Goal: Transaction & Acquisition: Subscribe to service/newsletter

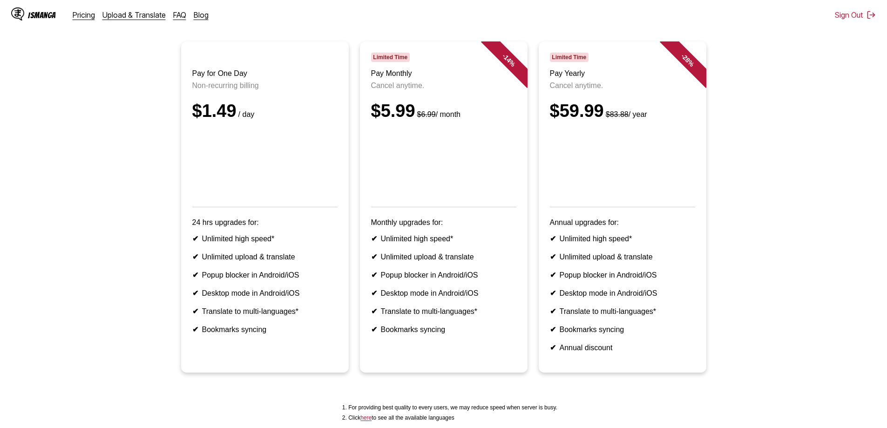
scroll to position [93, 0]
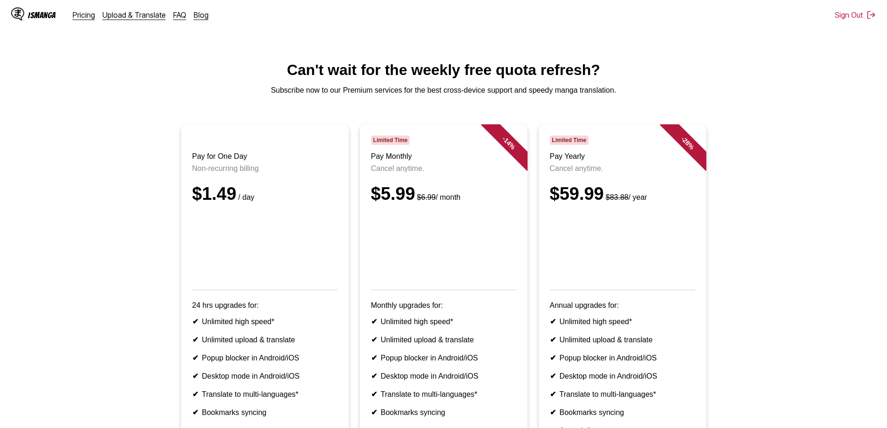
click at [37, 10] on div "IsManga" at bounding box center [33, 14] width 45 height 15
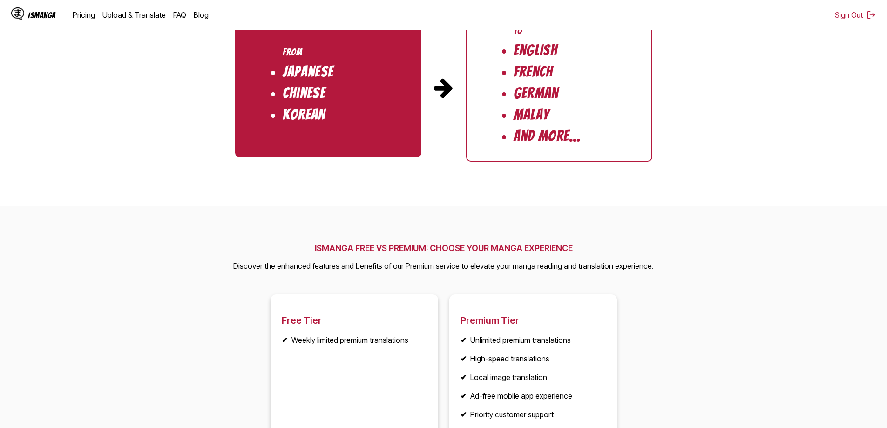
scroll to position [932, 0]
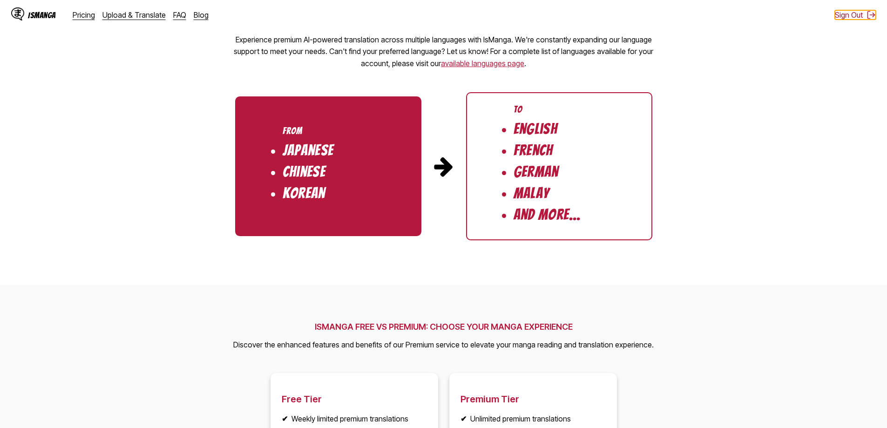
click at [854, 16] on button "Sign Out" at bounding box center [855, 14] width 41 height 9
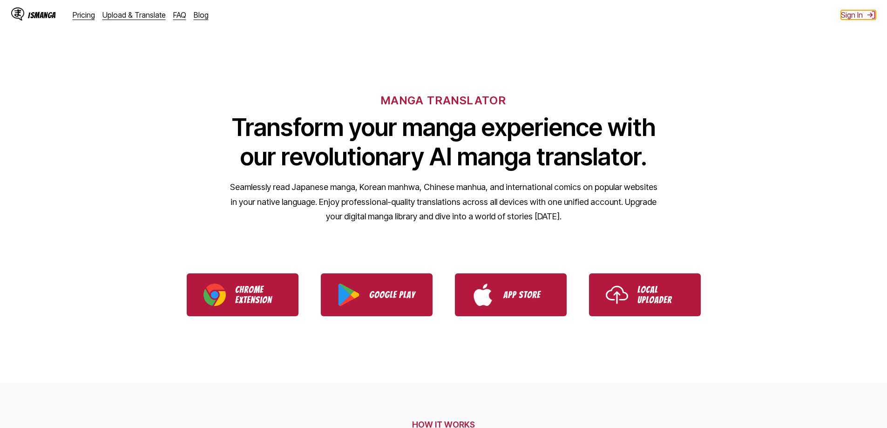
click at [859, 16] on button "Sign In" at bounding box center [858, 14] width 35 height 9
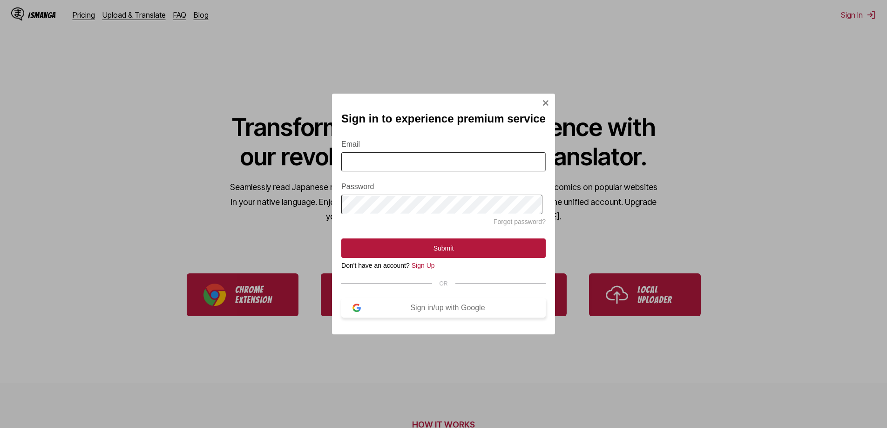
click at [381, 312] on div "Sign in/up with Google" at bounding box center [448, 308] width 174 height 8
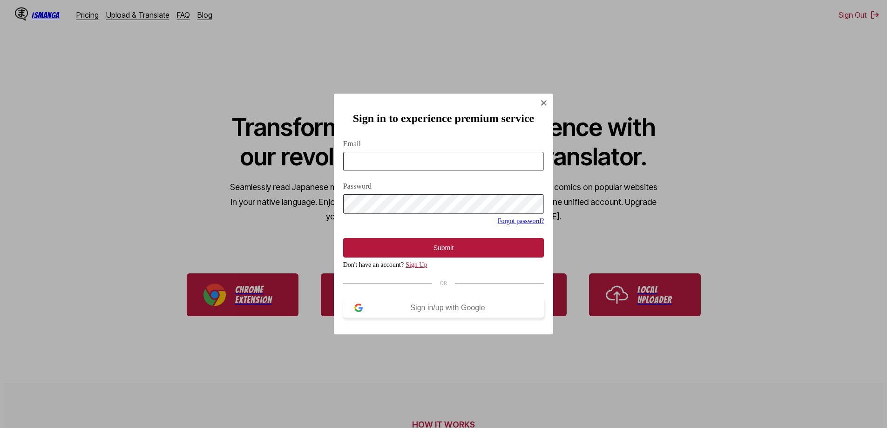
scroll to position [0, 0]
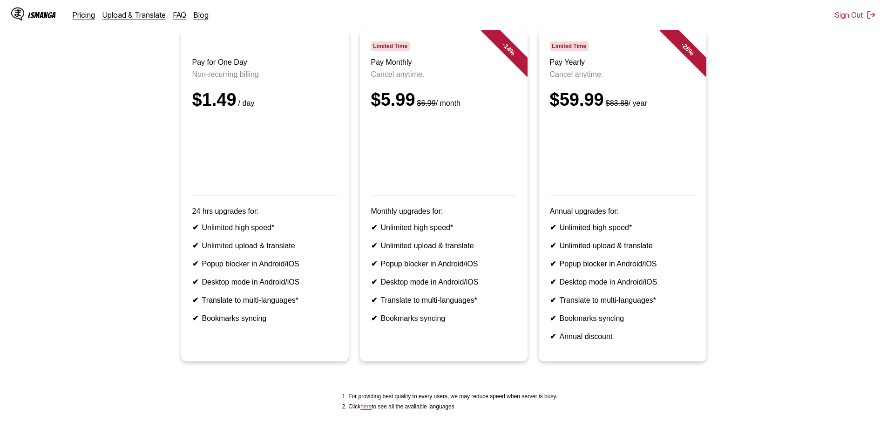
scroll to position [93, 0]
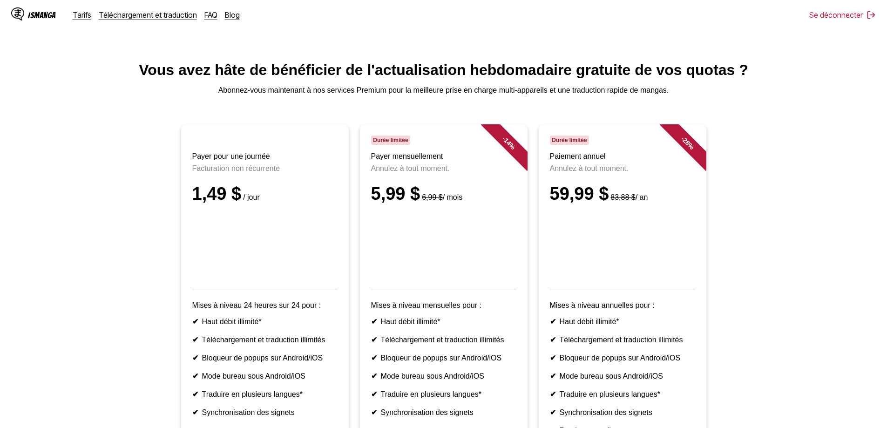
click at [120, 173] on ul "Payer pour une journée Facturation non récurrente 1,49 $ / jour Mises à niveau …" at bounding box center [443, 295] width 872 height 342
click at [85, 12] on font "Tarifs" at bounding box center [82, 14] width 19 height 9
click at [129, 16] on font "Téléchargement et traduction" at bounding box center [148, 14] width 98 height 9
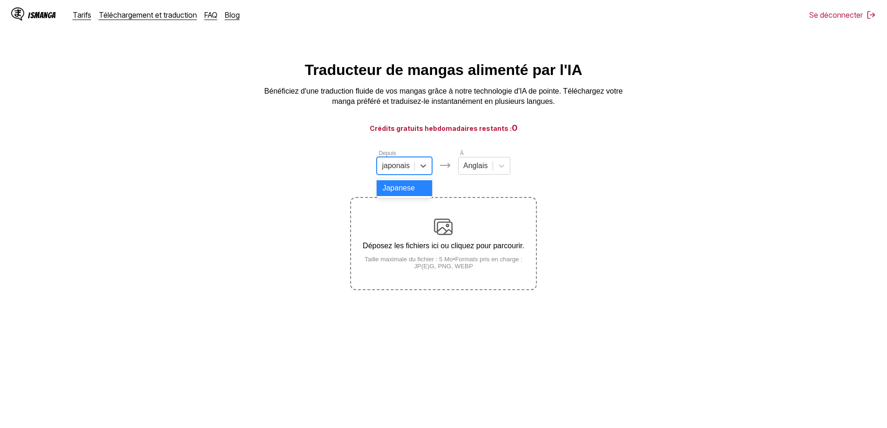
click at [403, 167] on div at bounding box center [396, 166] width 28 height 10
click at [316, 170] on section "Depuis 1 résultat disponible. Utilisez les touches Haut et Bas pour choisir les…" at bounding box center [443, 220] width 872 height 142
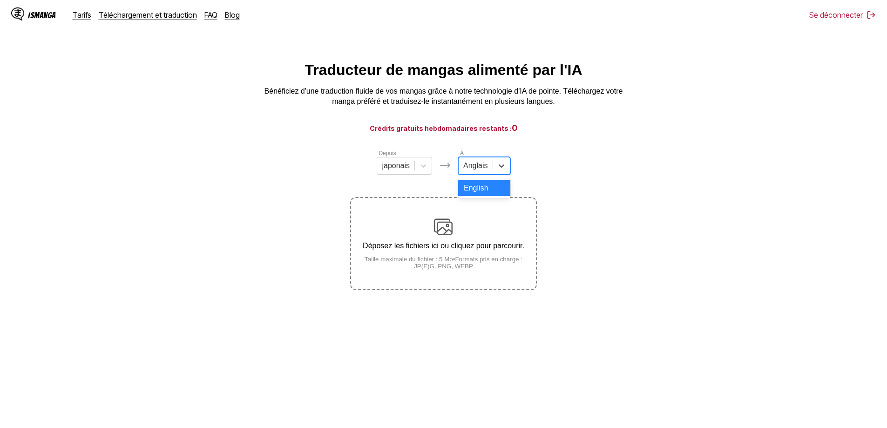
click at [480, 171] on div at bounding box center [475, 166] width 24 height 10
click at [324, 157] on section "Depuis japonais À 1 résultat disponible. Utilisez les touches Haut et Bas pour …" at bounding box center [443, 220] width 872 height 142
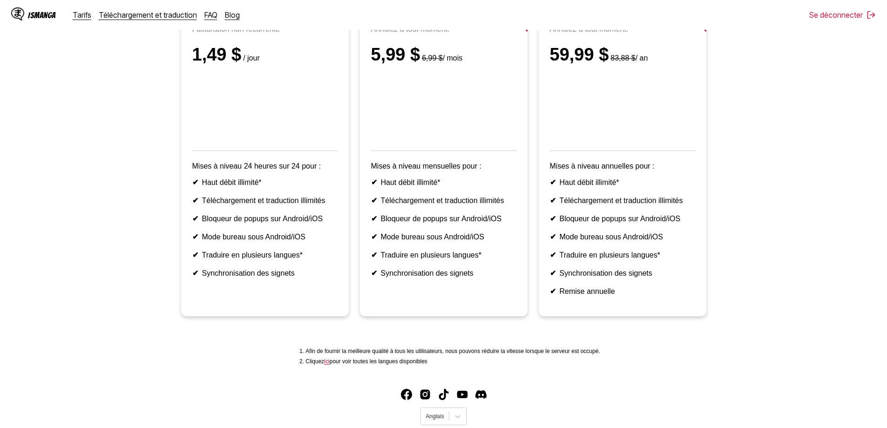
scroll to position [140, 0]
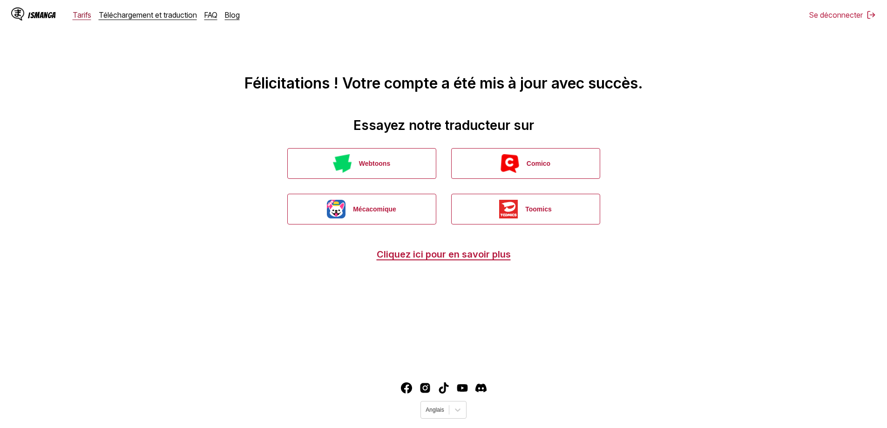
click at [84, 17] on font "Tarifs" at bounding box center [82, 14] width 19 height 9
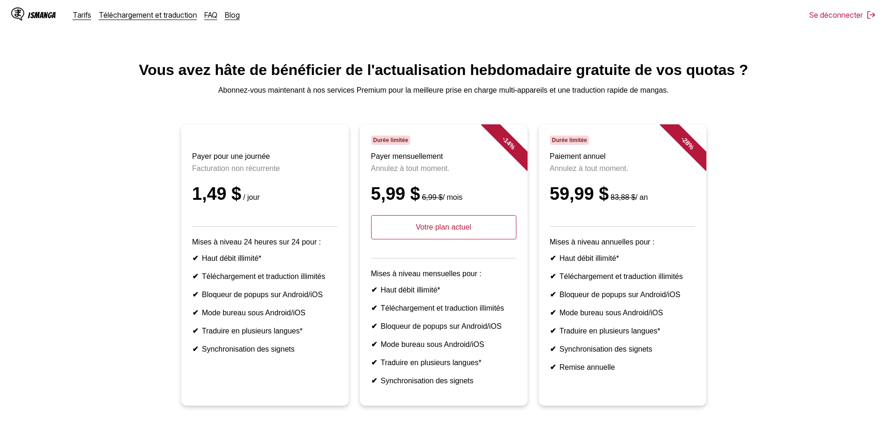
click at [147, 16] on font "Téléchargement et traduction" at bounding box center [148, 14] width 98 height 9
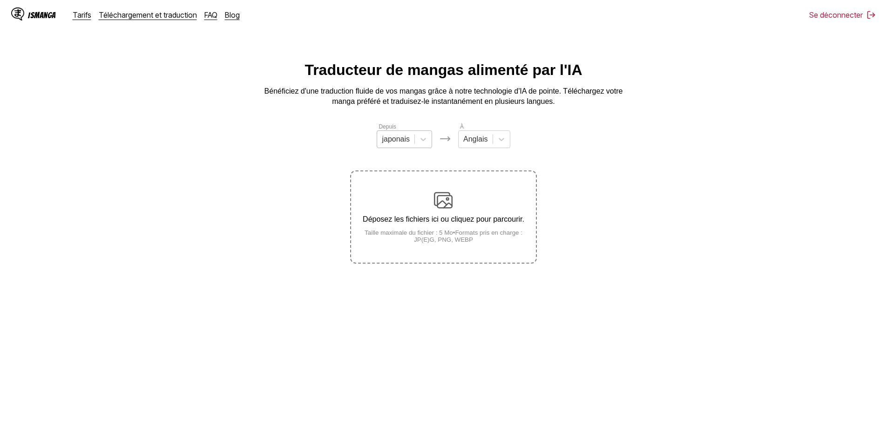
click at [392, 143] on div at bounding box center [396, 139] width 28 height 10
click at [299, 150] on section "Depuis 1 résultat disponible. Utilisez les touches Haut et Bas pour choisir les…" at bounding box center [443, 193] width 872 height 142
